Goal: Task Accomplishment & Management: Manage account settings

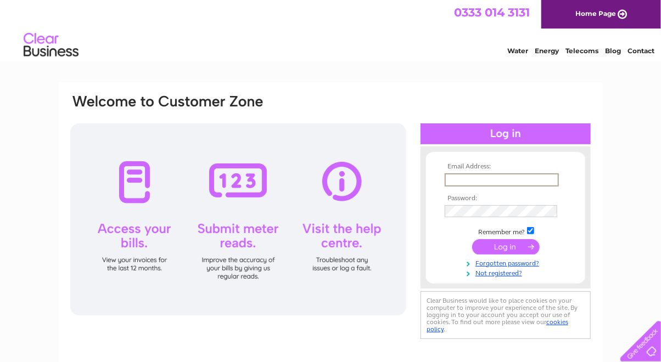
click at [455, 179] on input "text" at bounding box center [502, 179] width 114 height 13
type input "Carol@advanceglenisters.co.uk"
click at [483, 241] on input "submit" at bounding box center [506, 245] width 68 height 15
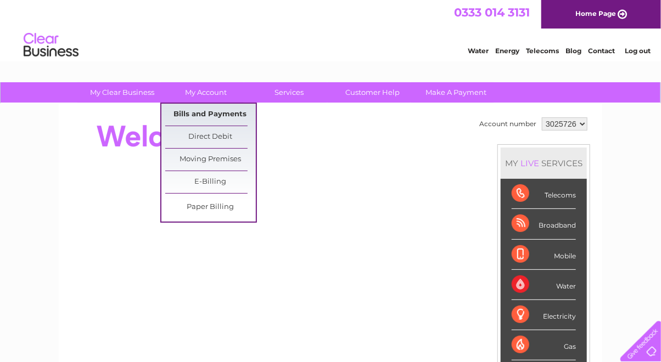
click at [199, 110] on link "Bills and Payments" at bounding box center [210, 115] width 91 height 22
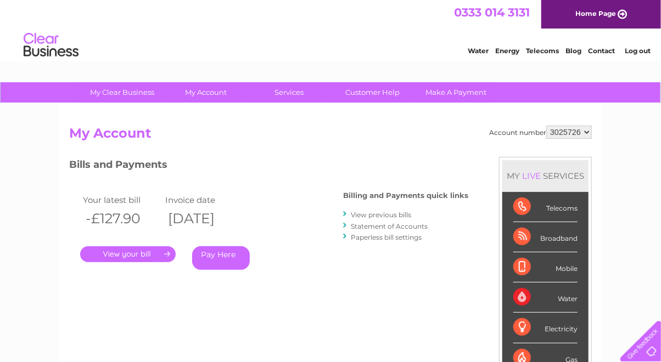
click at [125, 249] on link "." at bounding box center [128, 254] width 96 height 16
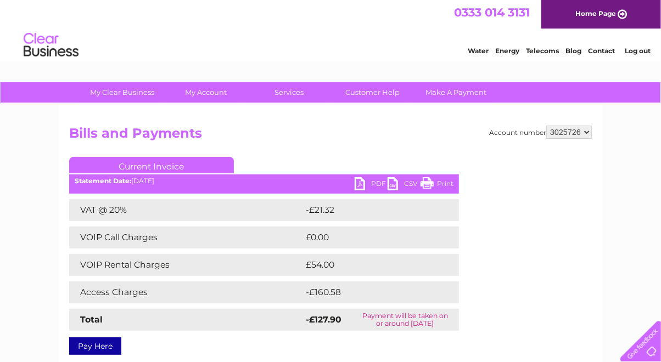
click at [371, 180] on link "PDF" at bounding box center [371, 185] width 33 height 16
